Goal: Task Accomplishment & Management: Complete application form

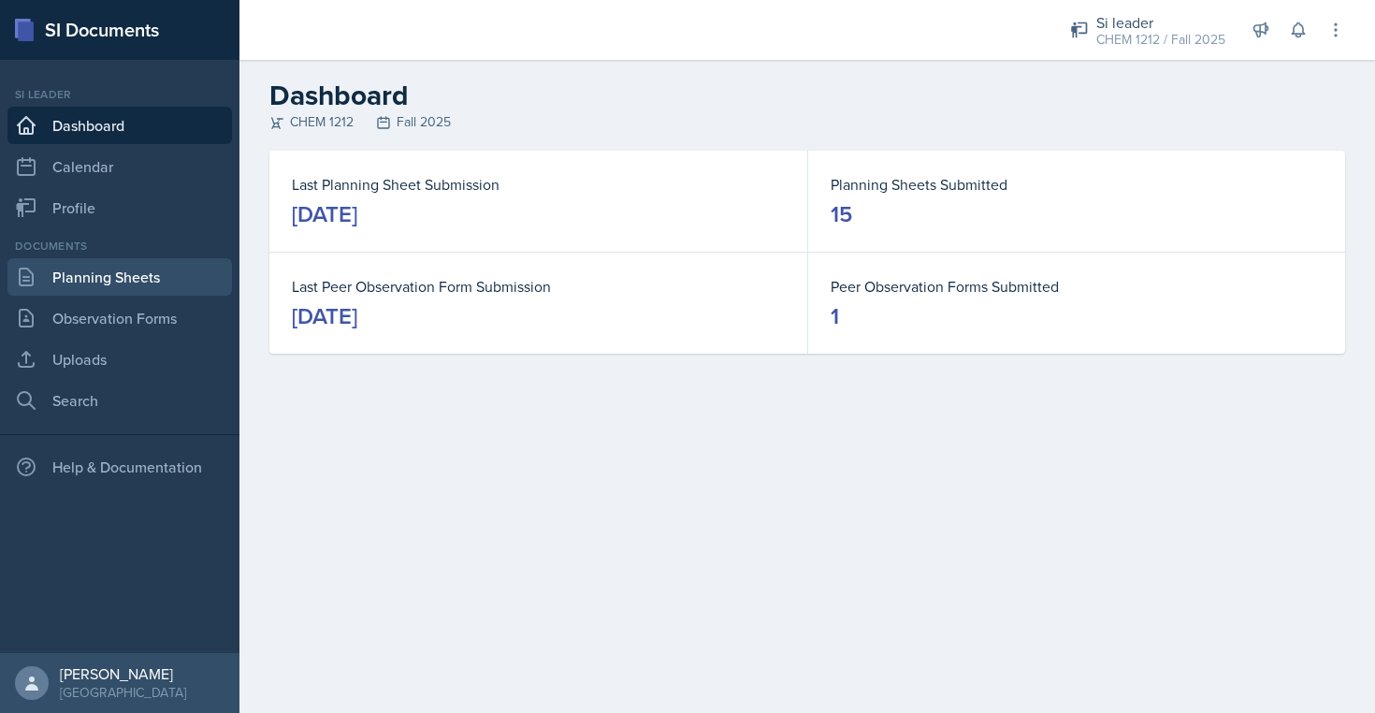
click at [148, 268] on link "Planning Sheets" at bounding box center [119, 276] width 224 height 37
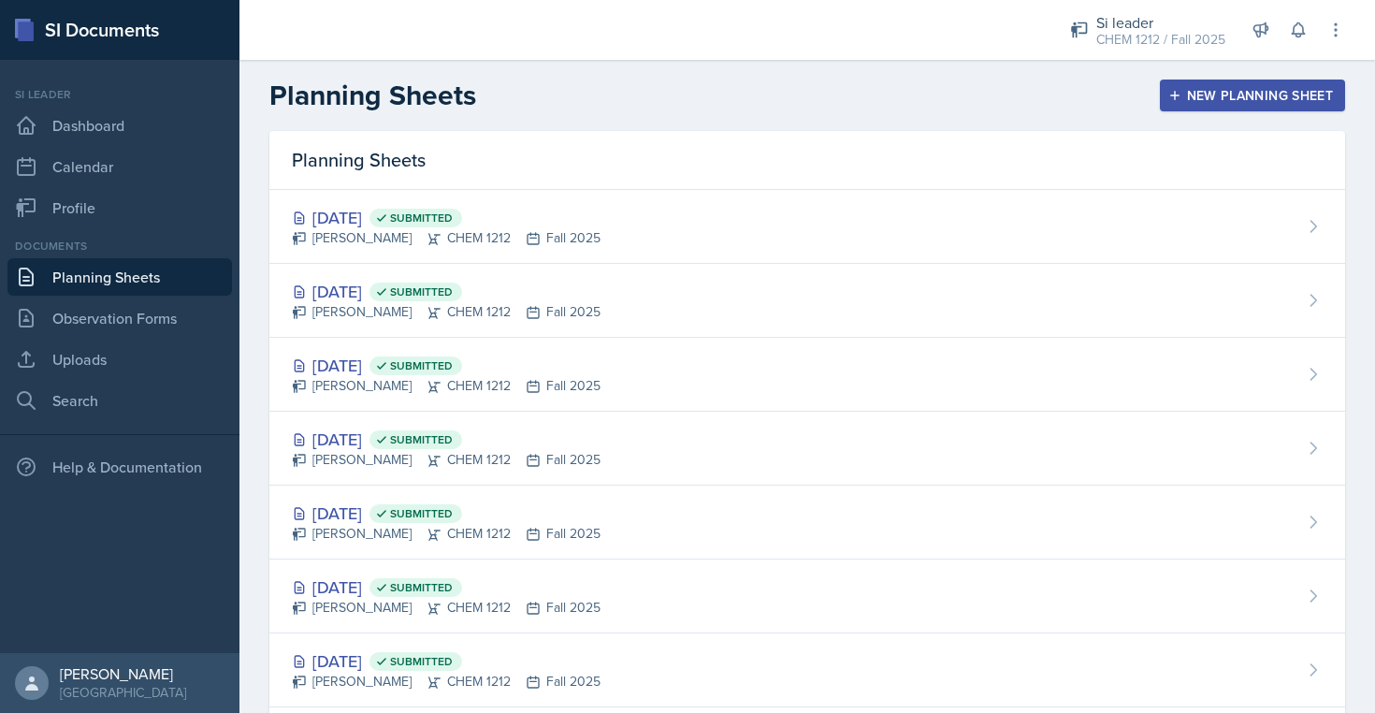
click at [1216, 94] on div "New Planning Sheet" at bounding box center [1252, 95] width 161 height 15
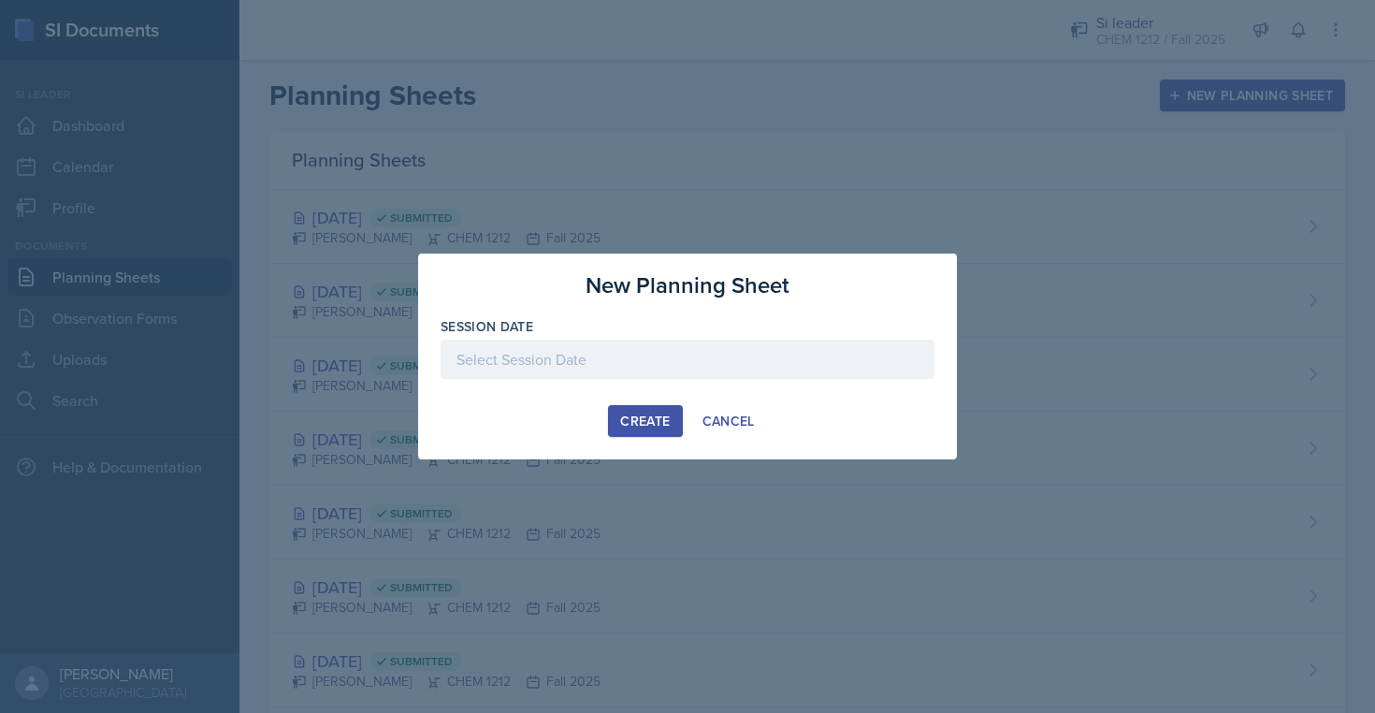
click at [567, 361] on div at bounding box center [687, 358] width 494 height 39
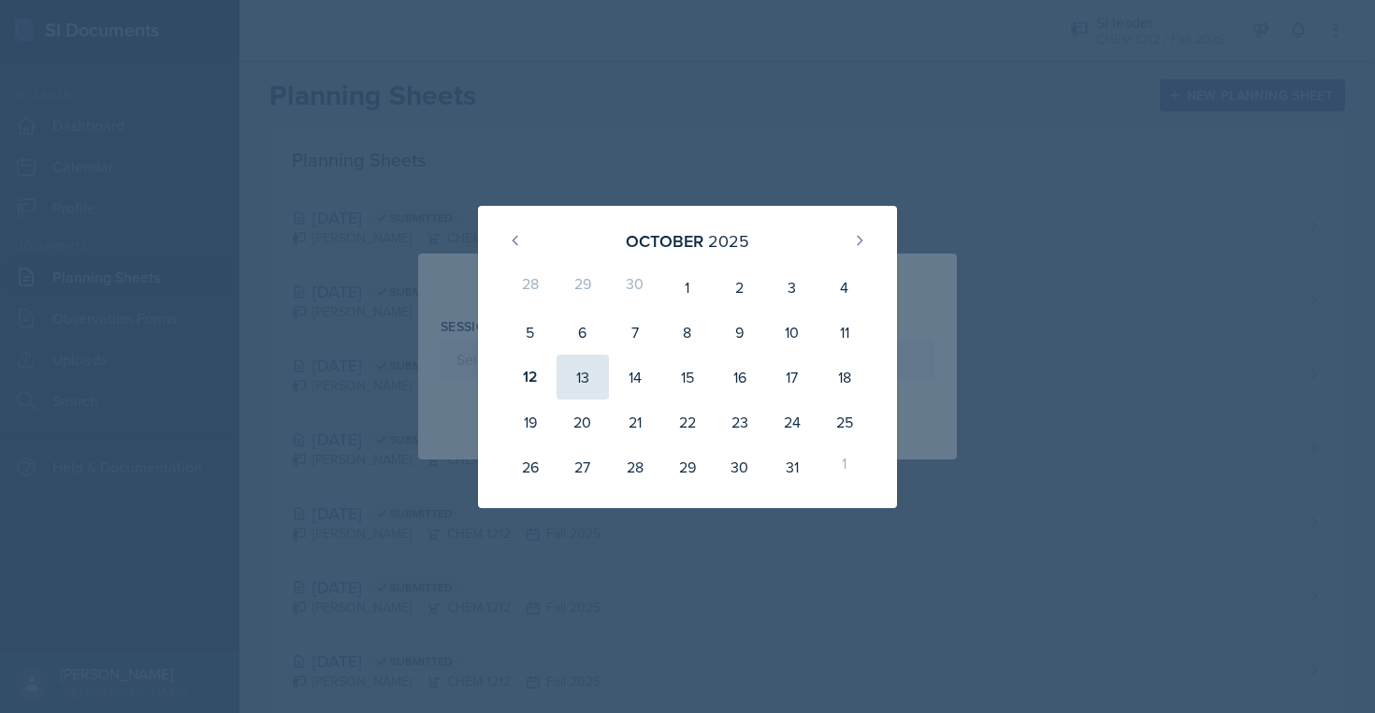
click at [586, 383] on div "13" at bounding box center [582, 376] width 52 height 45
type input "[DATE]"
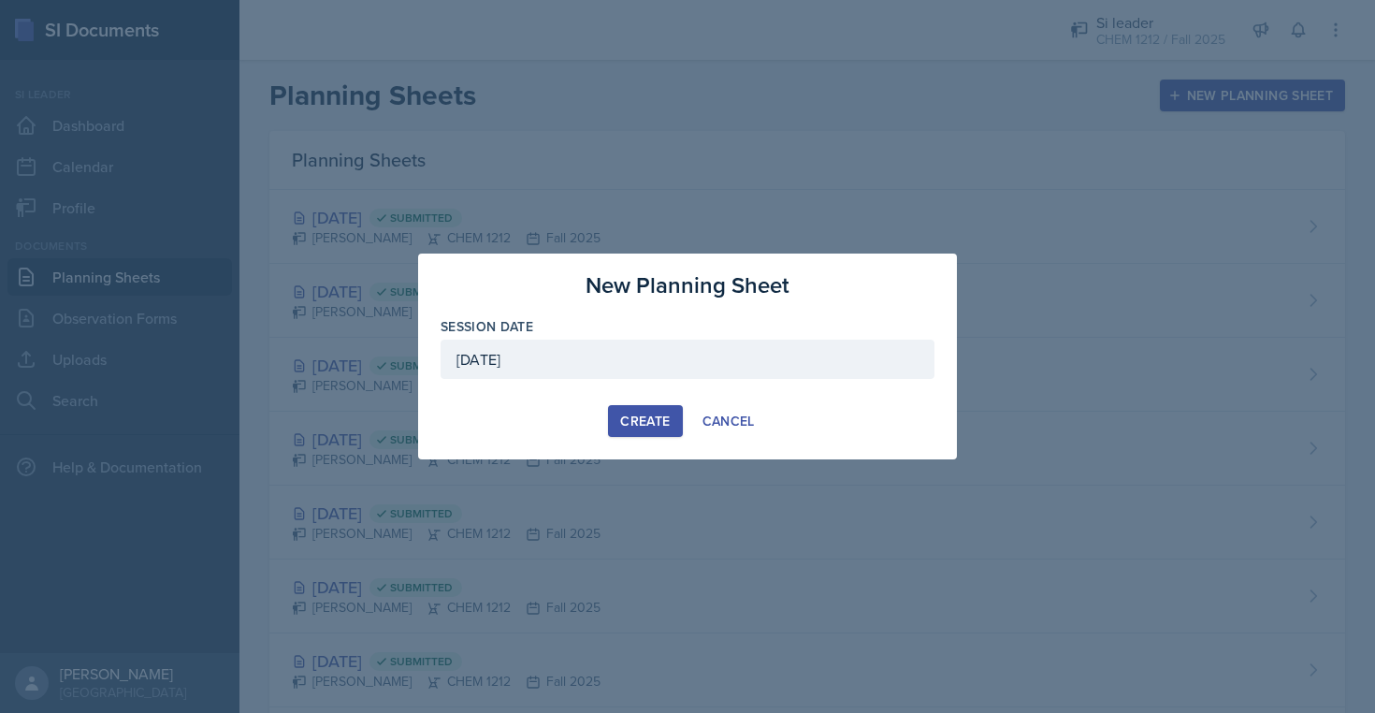
click at [653, 413] on div "Create" at bounding box center [645, 420] width 50 height 15
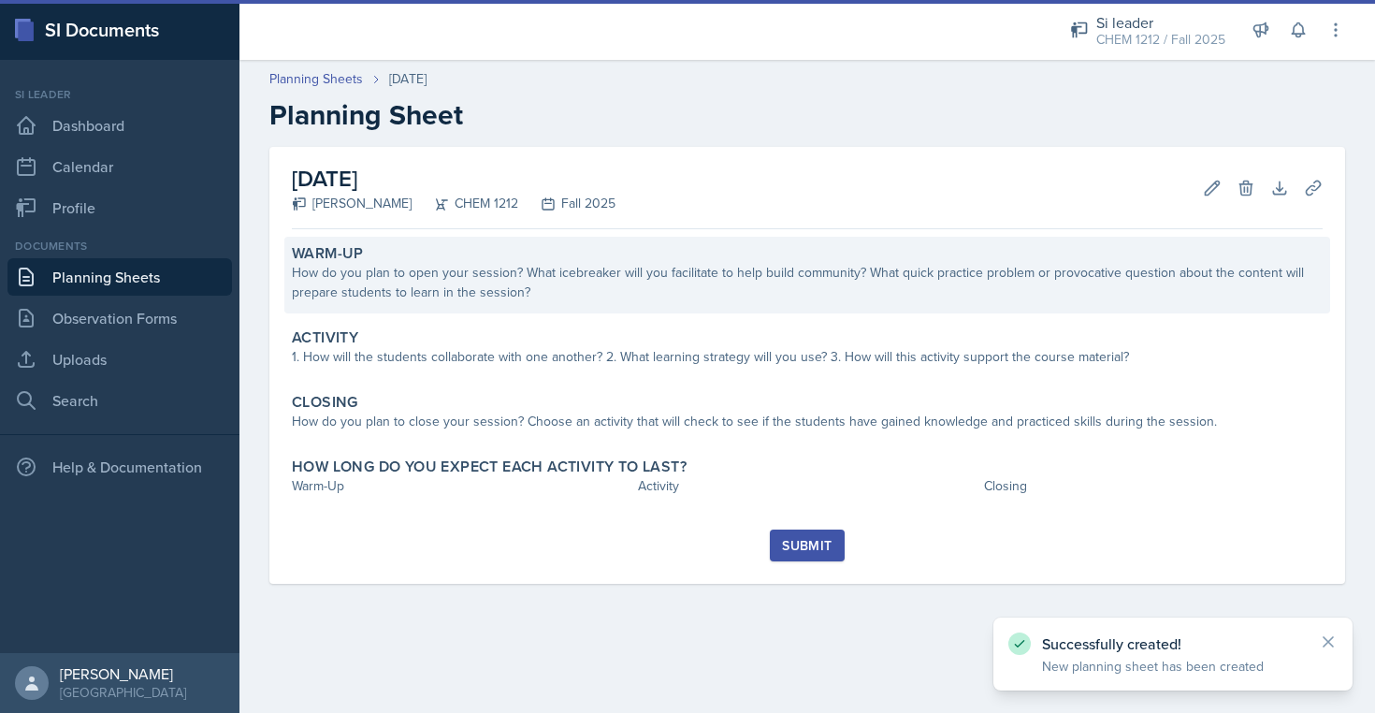
click at [511, 273] on div "How do you plan to open your session? What icebreaker will you facilitate to he…" at bounding box center [807, 282] width 1031 height 39
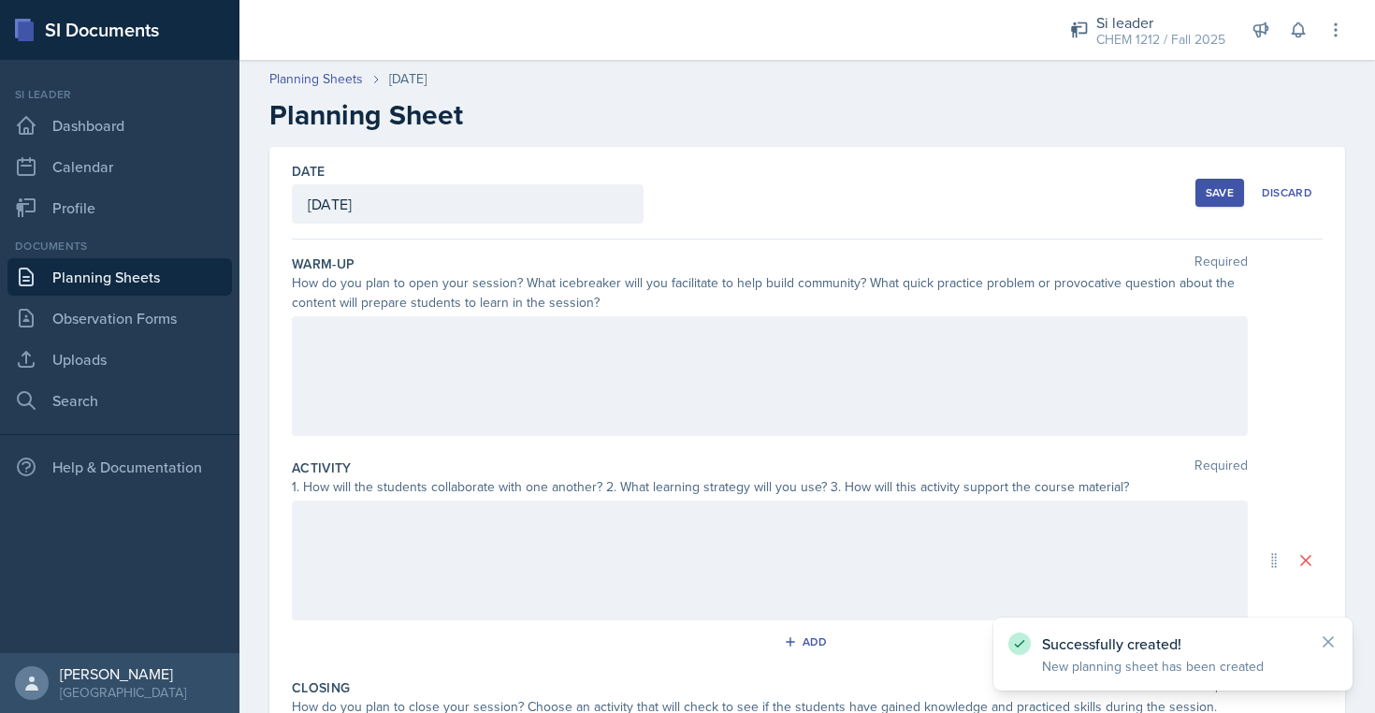
click at [517, 355] on div at bounding box center [770, 376] width 956 height 120
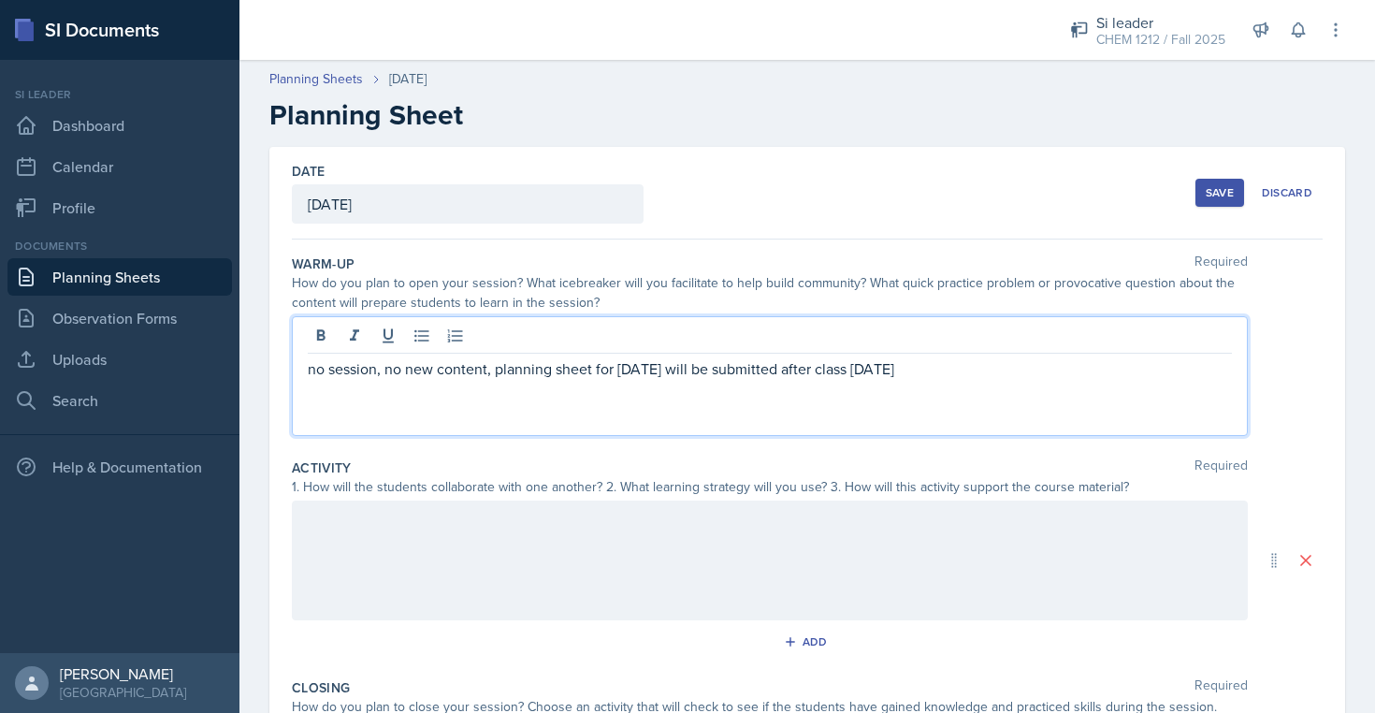
drag, startPoint x: 993, startPoint y: 382, endPoint x: 810, endPoint y: 373, distance: 183.5
click at [810, 373] on div "no session, no new content, planning sheet for [DATE] will be submitted after c…" at bounding box center [770, 376] width 956 height 120
click at [810, 373] on p "no session, no new content, planning sheet for [DATE] will be submitted after c…" at bounding box center [770, 368] width 924 height 22
click at [943, 383] on div "no session, no new content, planning sheet for [DATE] will be submitted [DATE],…" at bounding box center [770, 376] width 956 height 120
click at [941, 385] on div "no session, no new content, planning sheet for [DATE] will be submitted [DATE],…" at bounding box center [770, 376] width 956 height 120
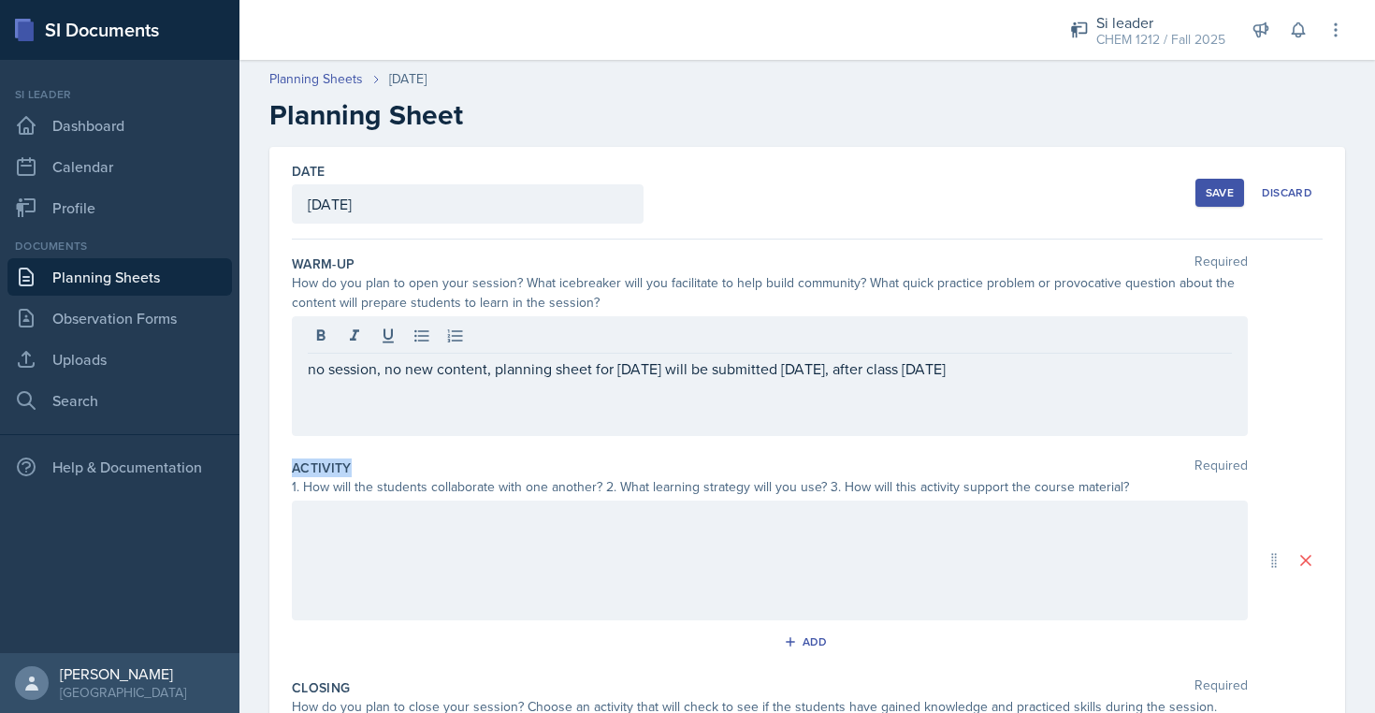
click at [941, 385] on div "no session, no new content, planning sheet for [DATE] will be submitted [DATE],…" at bounding box center [770, 376] width 956 height 120
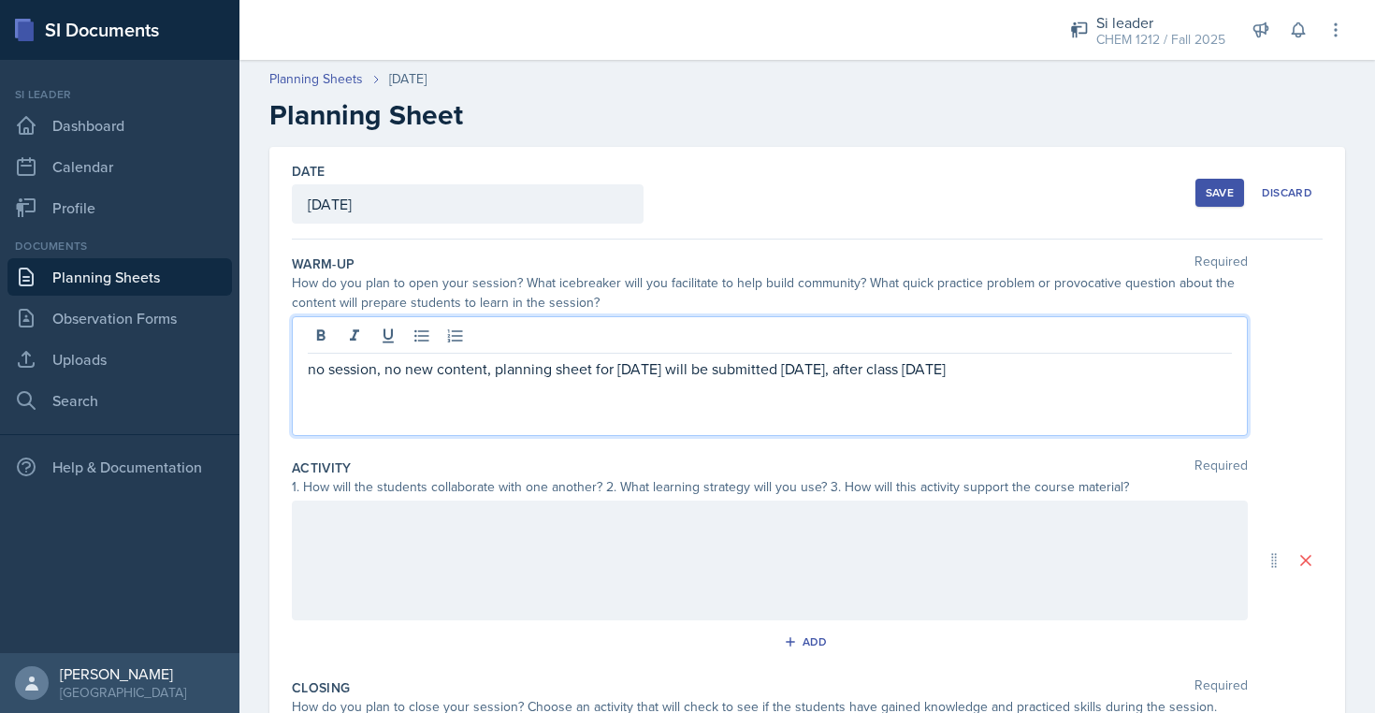
click at [941, 370] on p "no session, no new content, planning sheet for [DATE] will be submitted [DATE],…" at bounding box center [770, 368] width 924 height 22
copy p "no session, no new content, planning sheet for [DATE] will be submitted [DATE],…"
click at [858, 556] on div at bounding box center [770, 560] width 956 height 120
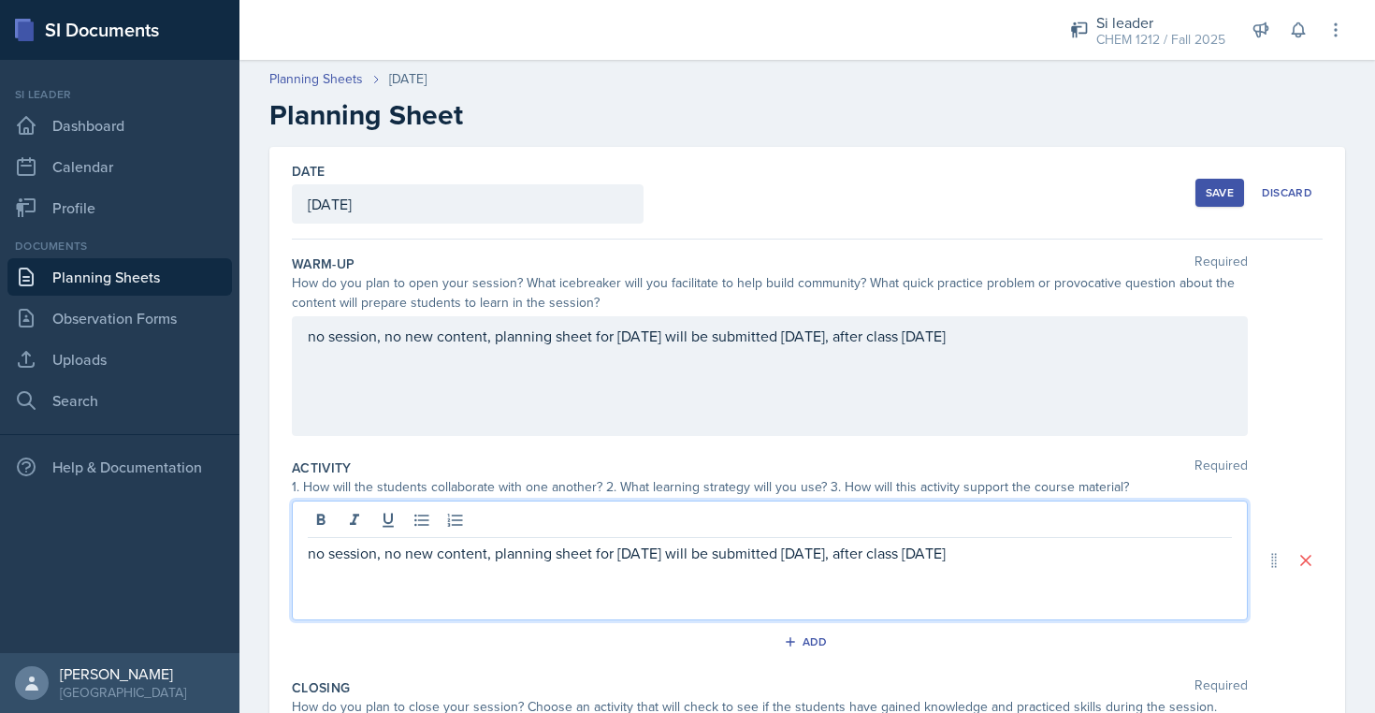
scroll to position [306, 0]
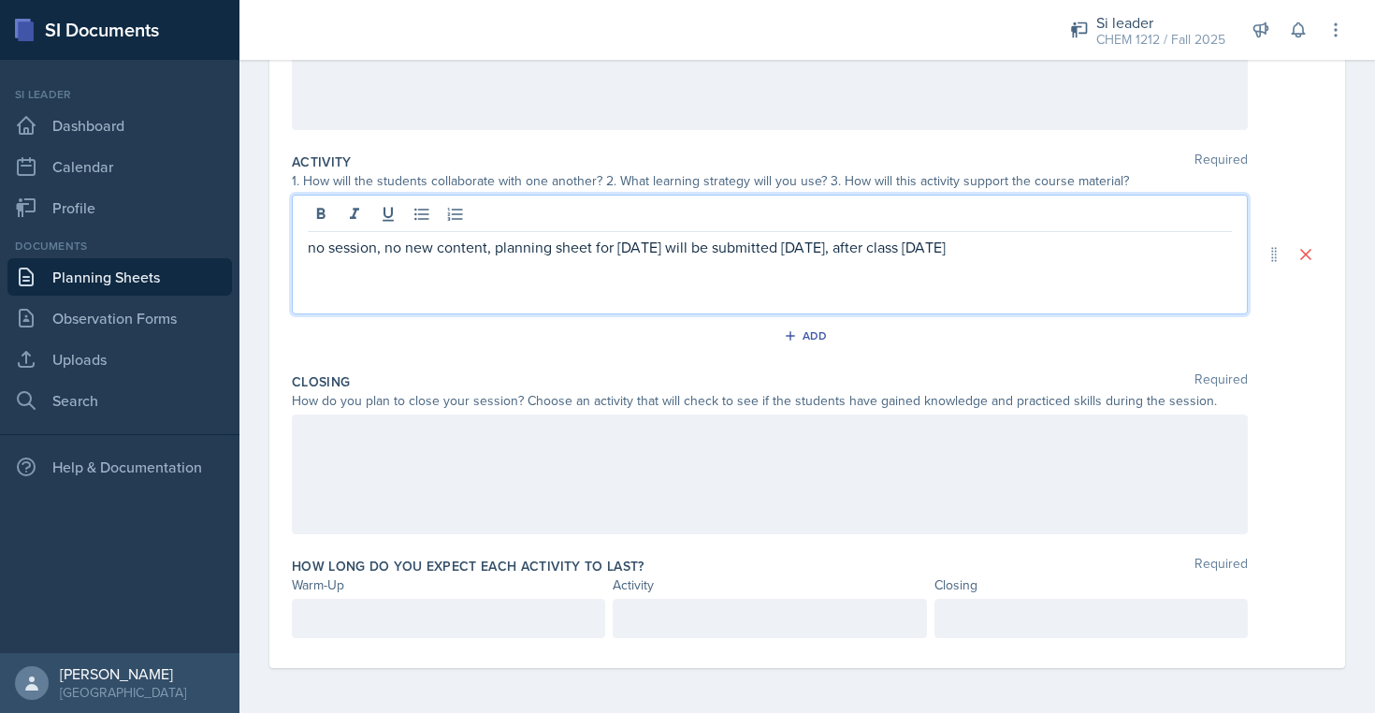
click at [777, 509] on div at bounding box center [770, 474] width 956 height 120
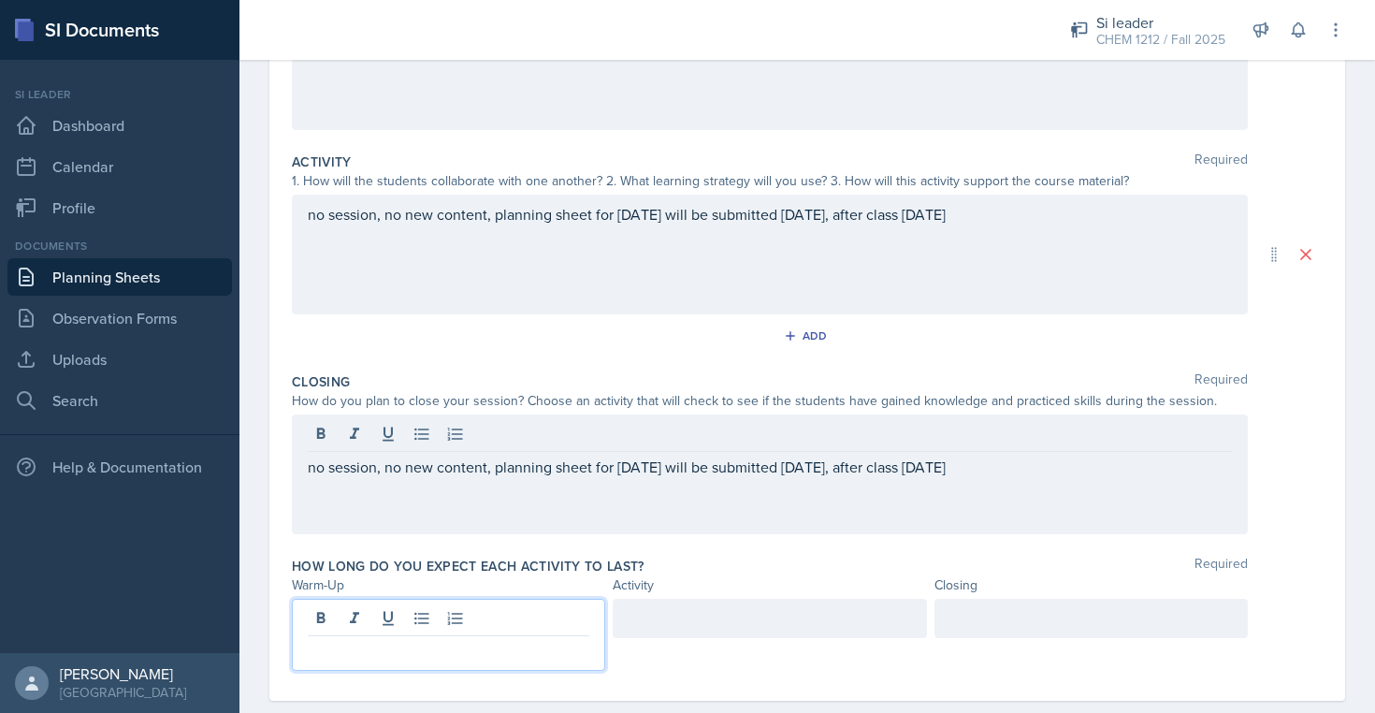
scroll to position [339, 0]
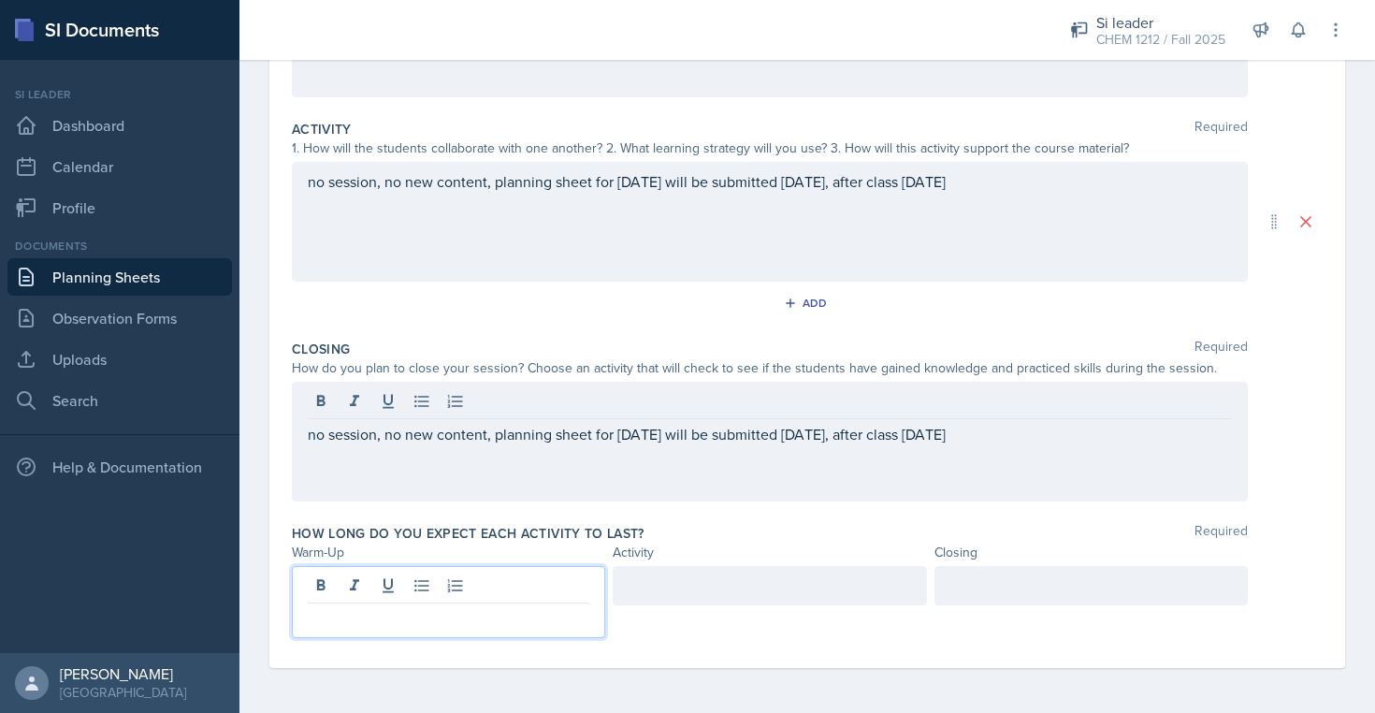
click at [467, 619] on p at bounding box center [448, 618] width 281 height 22
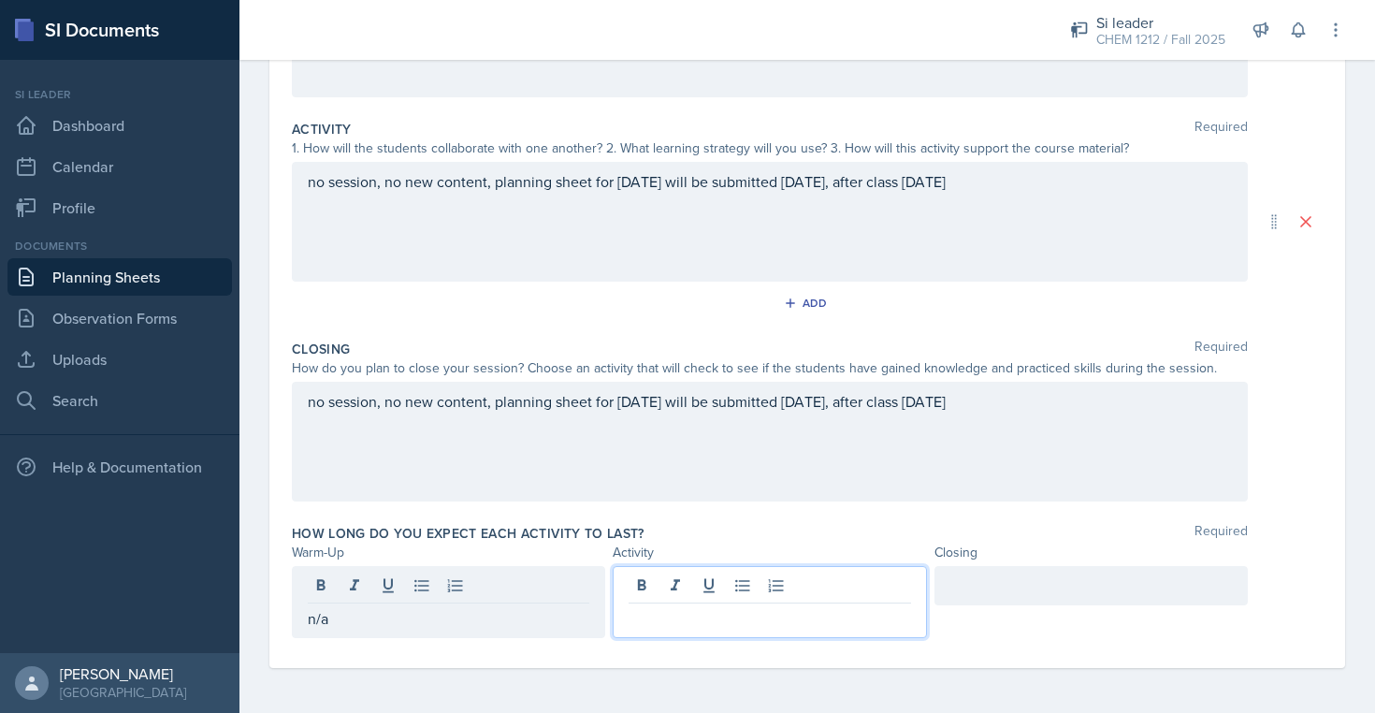
click at [727, 594] on div at bounding box center [769, 602] width 313 height 72
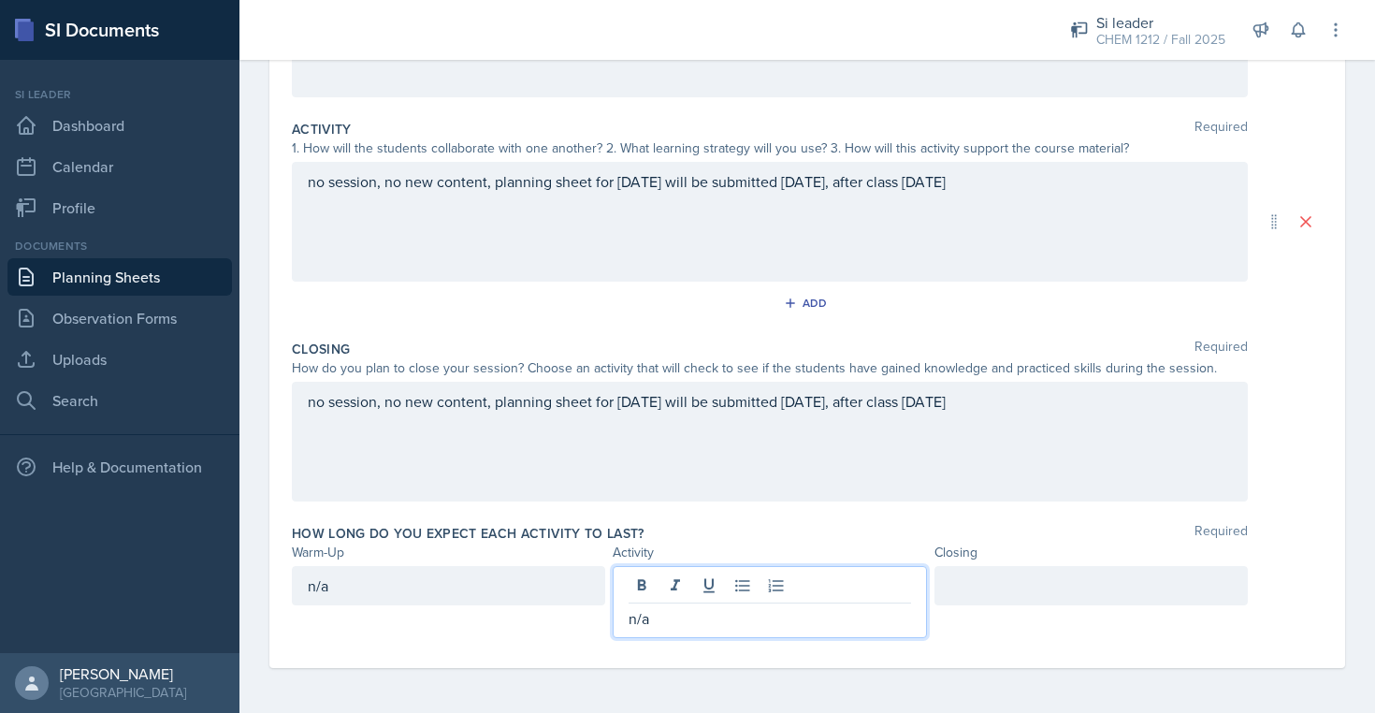
click at [1036, 589] on div at bounding box center [1090, 585] width 313 height 39
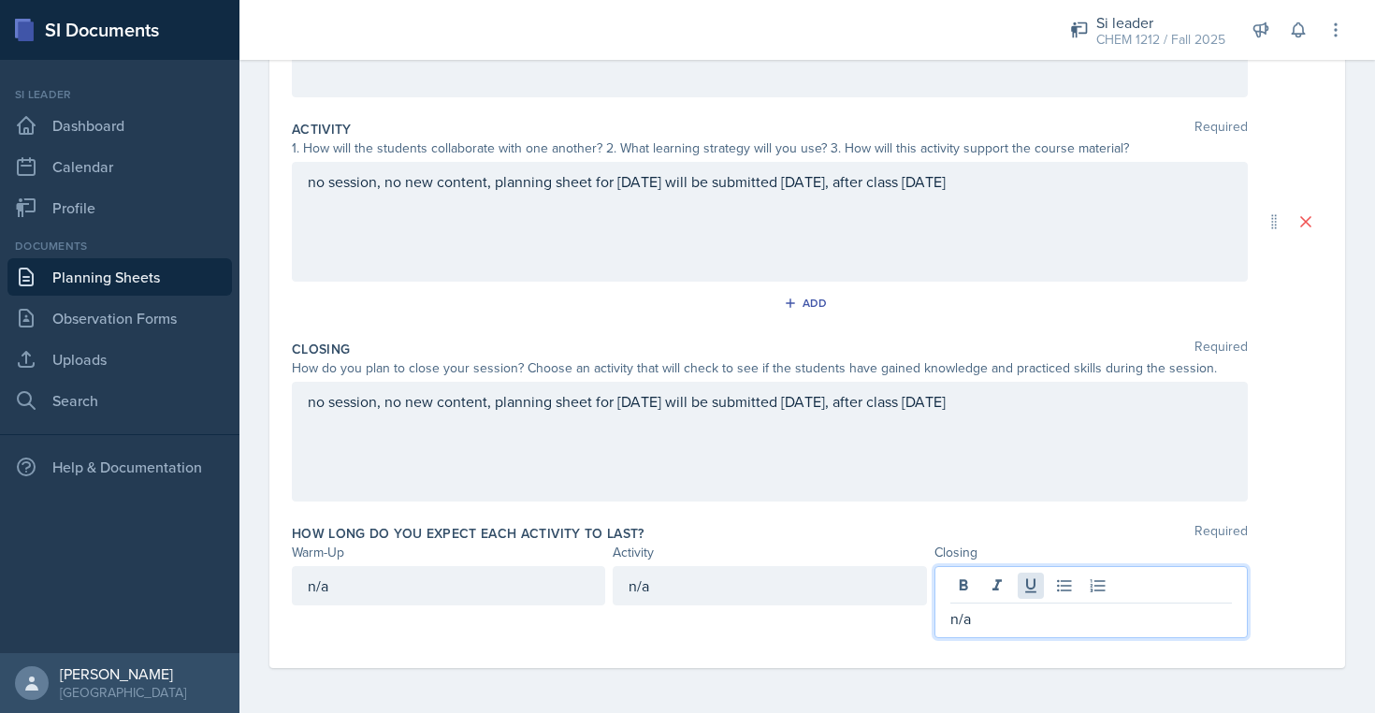
scroll to position [0, 0]
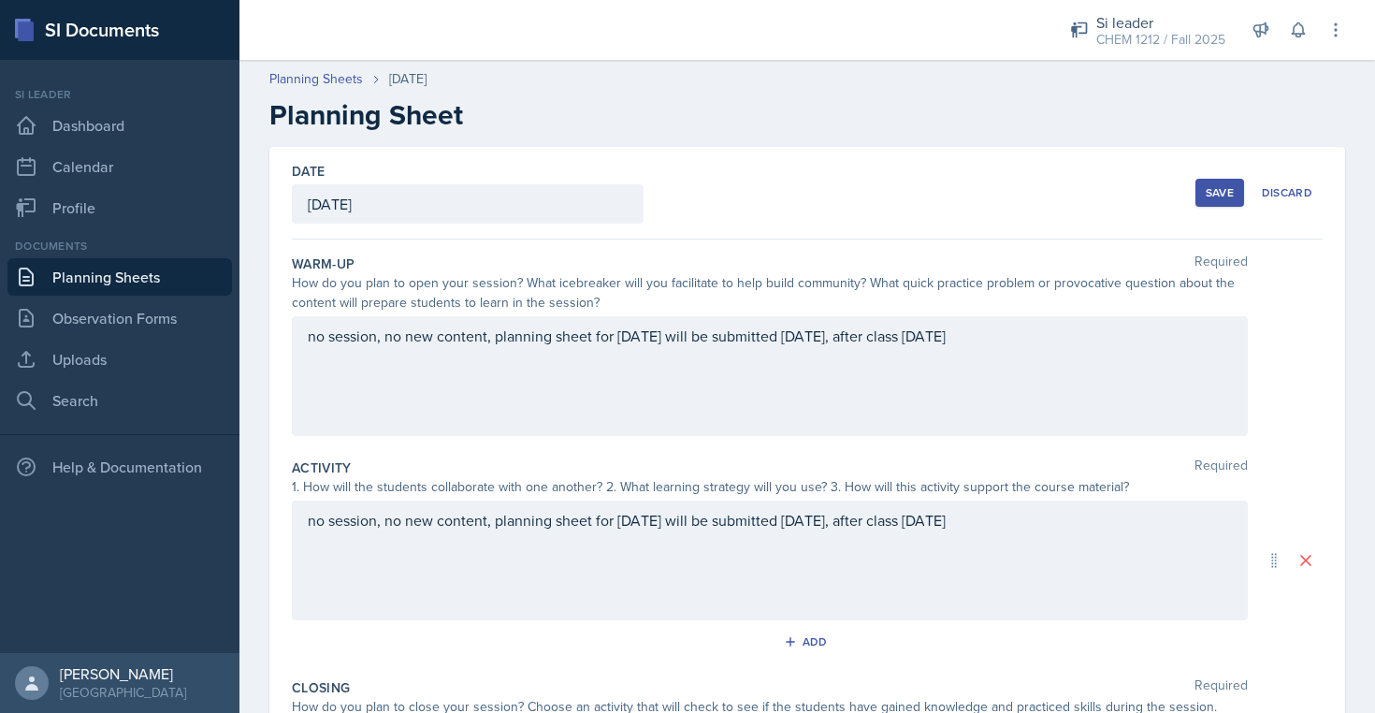
click at [1213, 193] on div "Save" at bounding box center [1219, 192] width 28 height 15
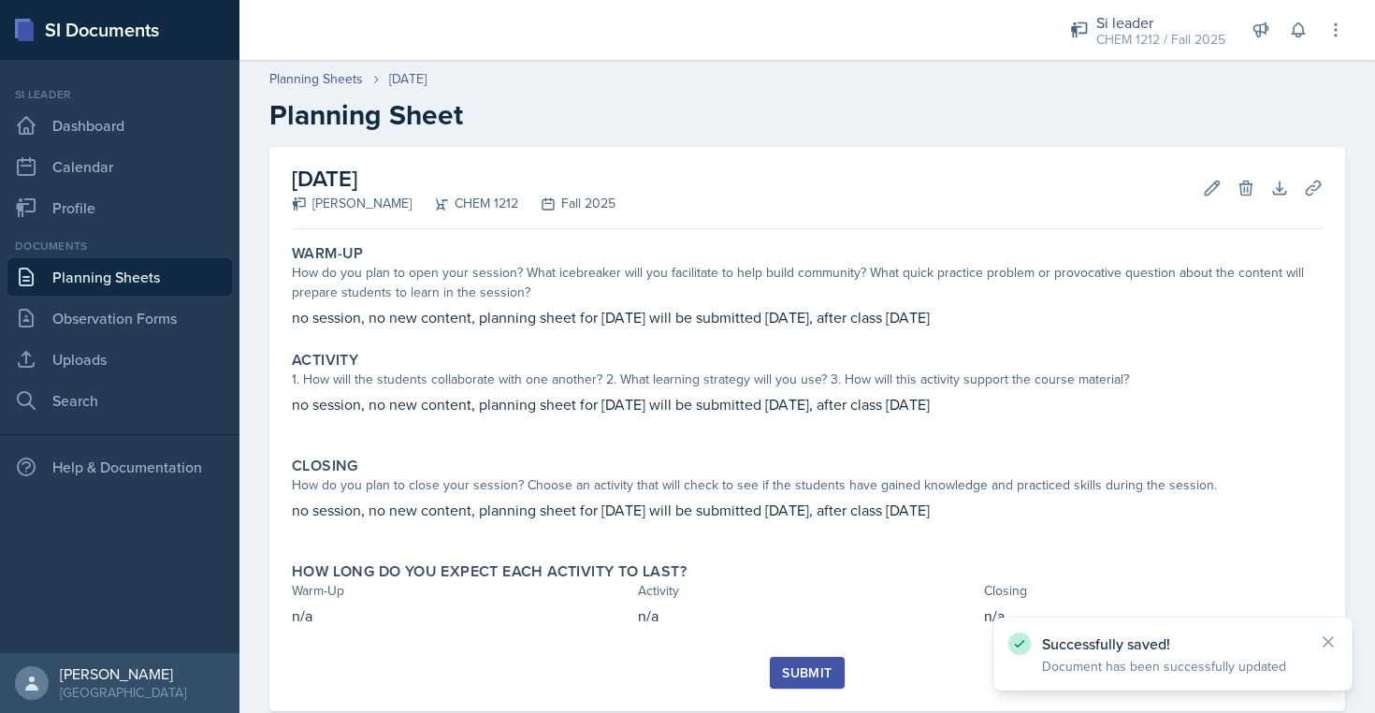
click at [797, 672] on div "Submit" at bounding box center [807, 672] width 50 height 15
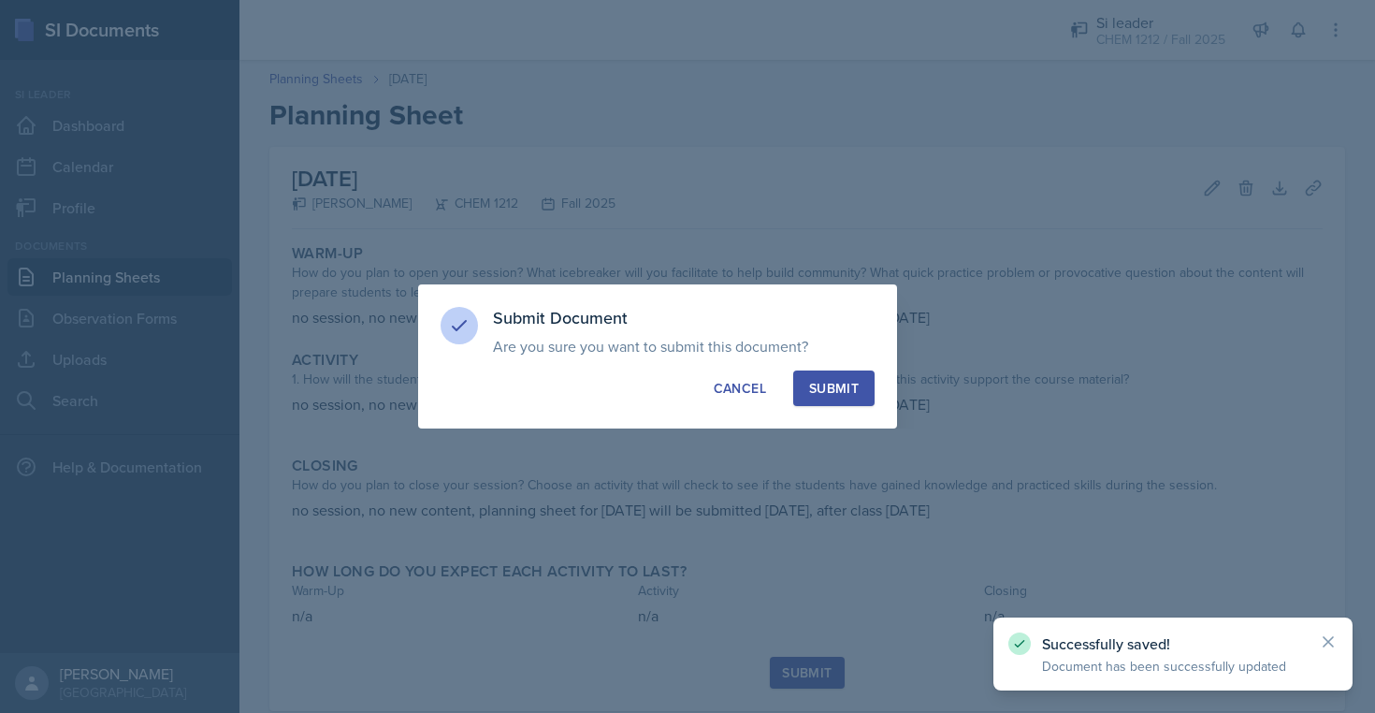
click at [841, 394] on div "Submit" at bounding box center [834, 388] width 50 height 19
